Goal: Transaction & Acquisition: Purchase product/service

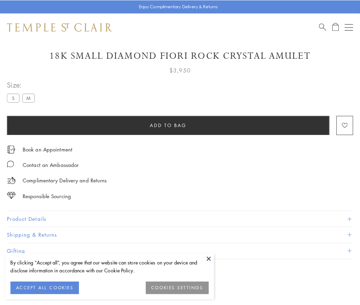
scroll to position [40, 0]
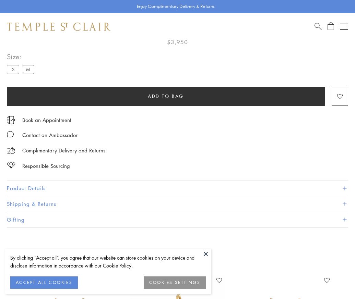
click at [166, 96] on span "Add to bag" at bounding box center [166, 97] width 36 height 8
